Goal: Transaction & Acquisition: Purchase product/service

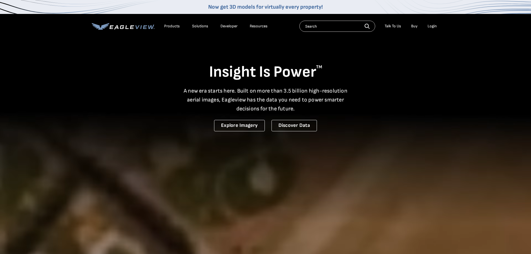
click at [434, 26] on div "Login" at bounding box center [431, 26] width 9 height 5
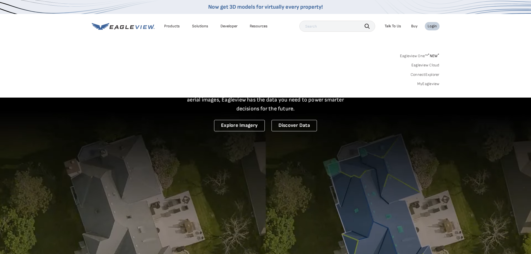
click at [427, 84] on link "MyEagleview" at bounding box center [428, 83] width 22 height 5
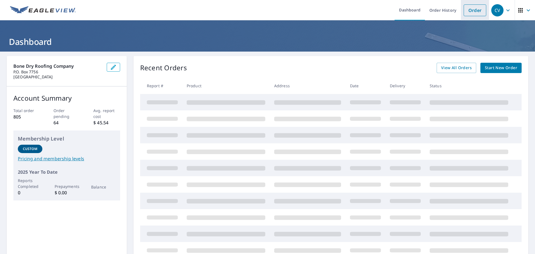
click at [473, 11] on link "Order" at bounding box center [475, 10] width 23 height 12
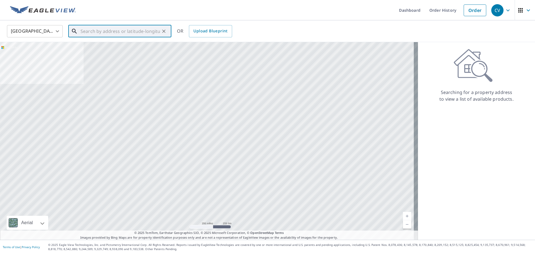
click at [115, 29] on input "text" at bounding box center [120, 31] width 79 height 16
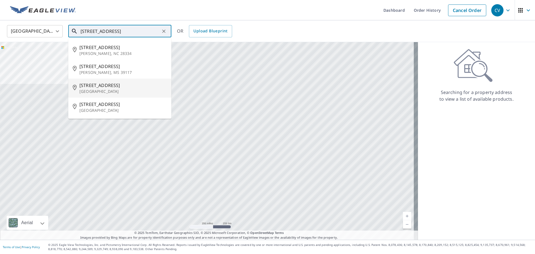
click at [106, 91] on p "Athens, GA 30605" at bounding box center [122, 92] width 87 height 6
type input "145 Rollingwood Dr Athens, GA 30605"
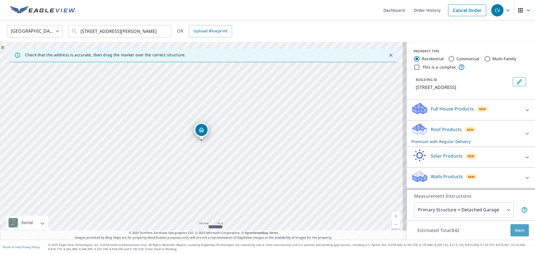
click at [515, 231] on span "Next" at bounding box center [519, 230] width 9 height 7
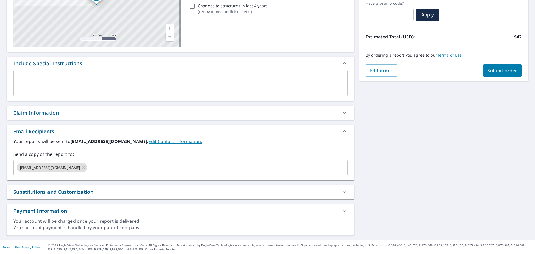
scroll to position [97, 0]
click at [186, 168] on input "text" at bounding box center [212, 167] width 249 height 11
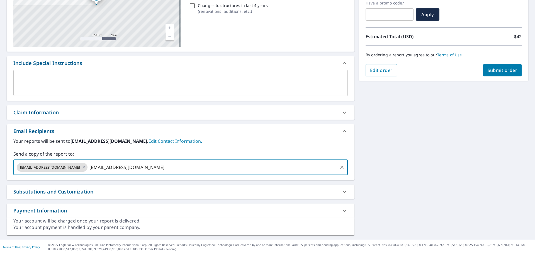
type input "lblackwell@bonedryroofing.net"
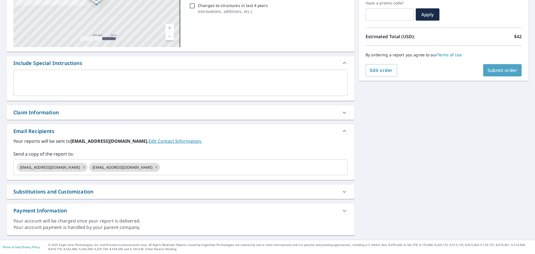
click at [497, 70] on span "Submit order" at bounding box center [503, 70] width 30 height 6
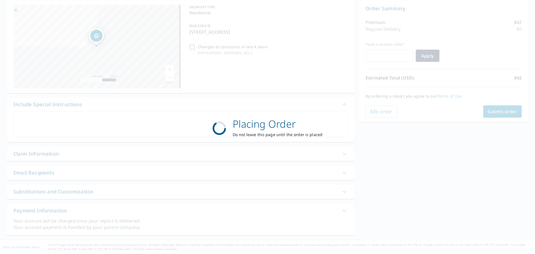
scroll to position [56, 0]
